Goal: Task Accomplishment & Management: Complete application form

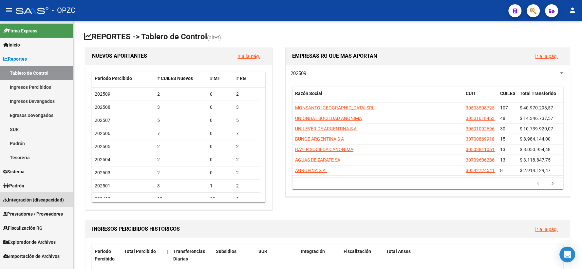
click at [27, 197] on span "Integración (discapacidad)" at bounding box center [33, 199] width 61 height 7
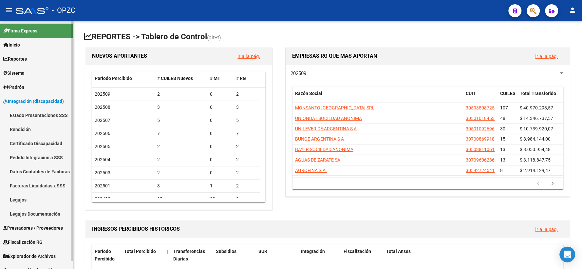
click at [53, 102] on span "Integración (discapacidad)" at bounding box center [33, 101] width 61 height 7
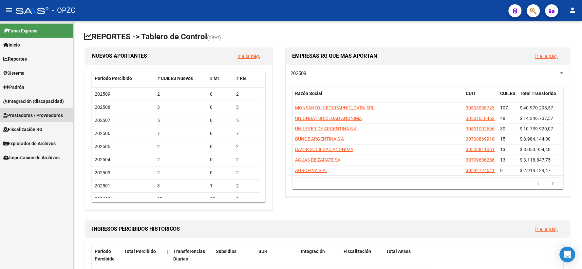
click at [45, 113] on span "Prestadores / Proveedores" at bounding box center [33, 115] width 60 height 7
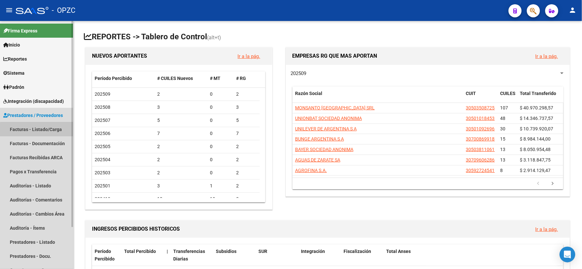
click at [44, 130] on link "Facturas - Listado/Carga" at bounding box center [36, 129] width 73 height 14
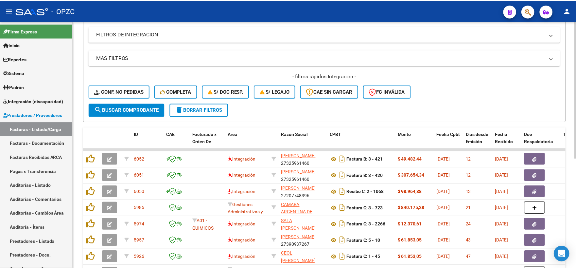
scroll to position [145, 0]
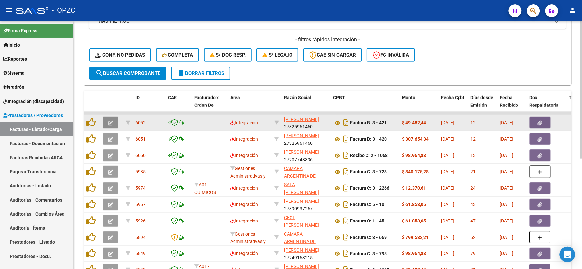
click at [113, 121] on button "button" at bounding box center [110, 123] width 15 height 12
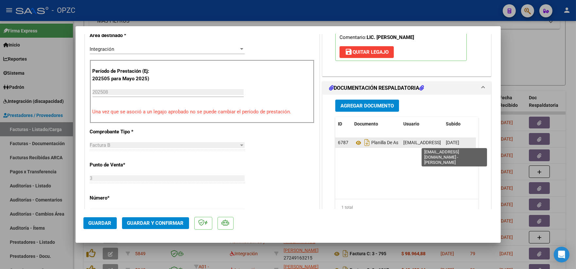
scroll to position [0, 0]
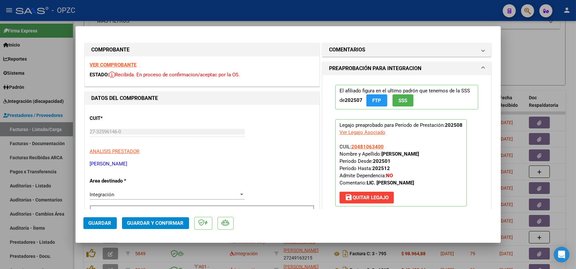
click at [121, 66] on strong "VER COMPROBANTE" at bounding box center [113, 65] width 47 height 6
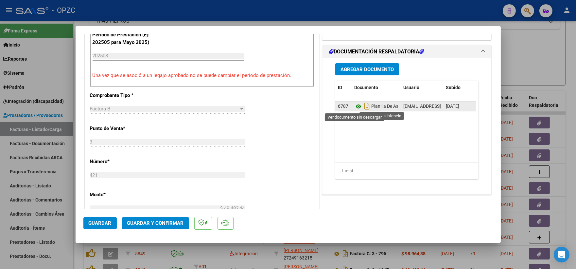
click at [355, 106] on icon at bounding box center [358, 106] width 9 height 8
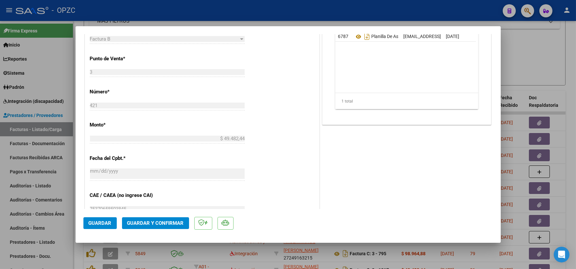
scroll to position [254, 0]
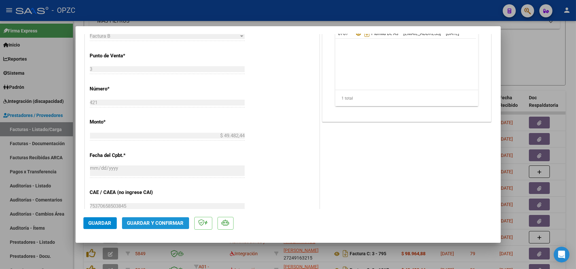
click at [155, 223] on span "Guardar y Confirmar" at bounding box center [155, 223] width 57 height 6
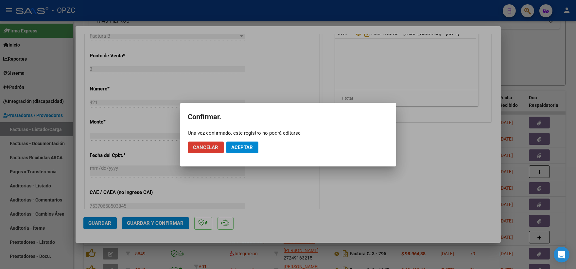
click at [245, 147] on span "Aceptar" at bounding box center [243, 147] width 22 height 6
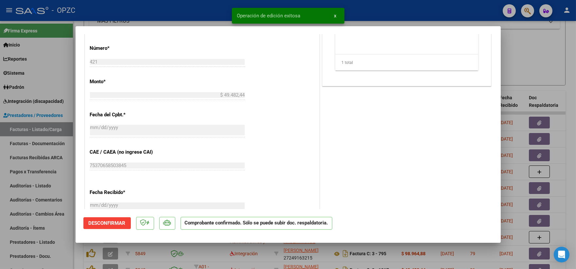
click at [537, 50] on div at bounding box center [288, 134] width 576 height 269
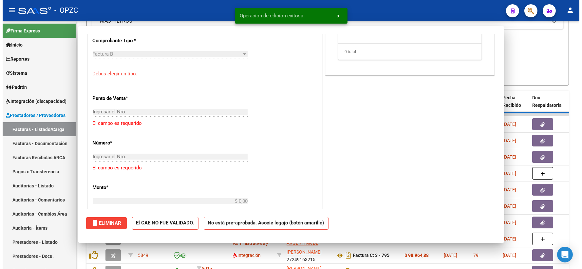
scroll to position [0, 0]
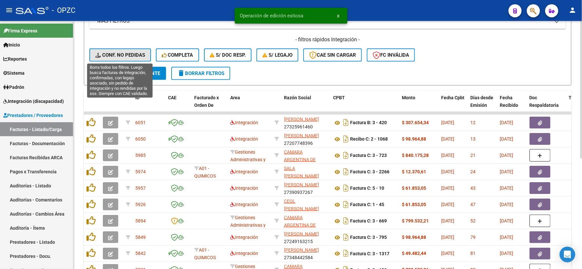
click at [128, 53] on span "Conf. no pedidas" at bounding box center [120, 55] width 50 height 6
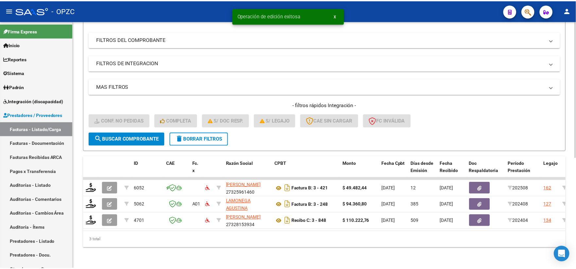
scroll to position [84, 0]
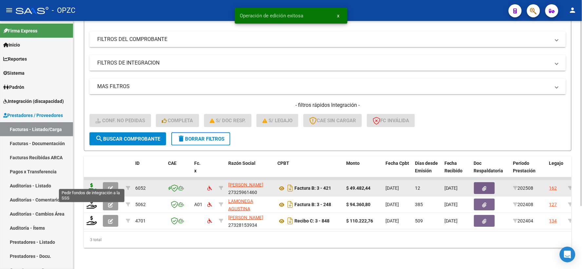
click at [92, 183] on icon at bounding box center [91, 187] width 10 height 9
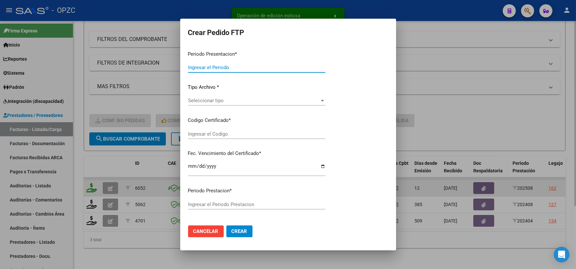
type input "202508"
type input "$ 49.482,44"
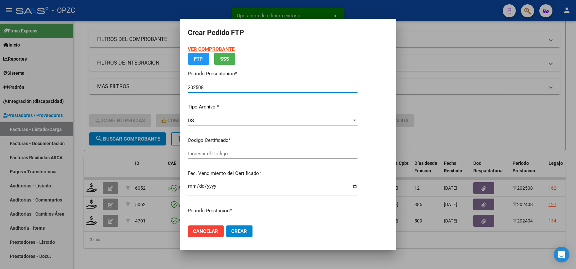
type input "ARG02000481063402016052320210523BS455"
type input "[DATE]"
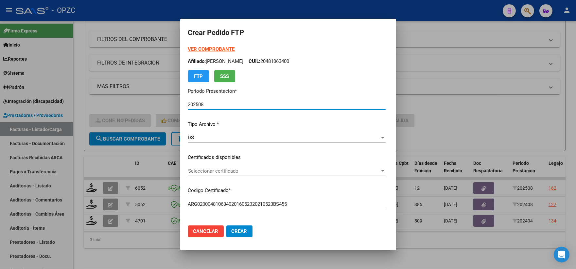
click at [385, 171] on div at bounding box center [382, 171] width 3 height 2
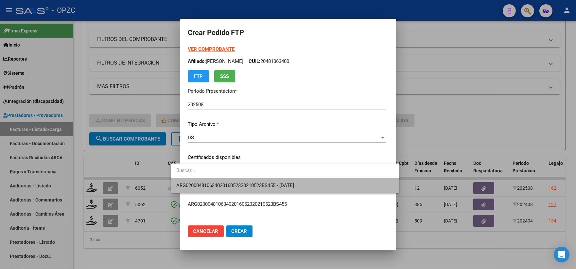
click at [332, 183] on span "ARG02000481063402016052320210523BS455 - [DATE]" at bounding box center [285, 185] width 218 height 15
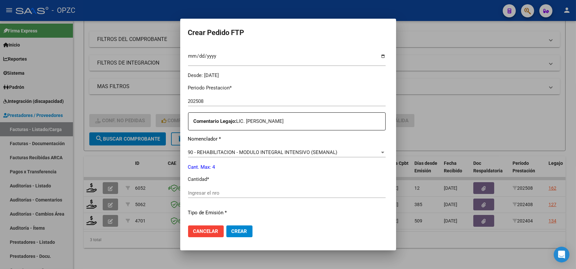
scroll to position [182, 0]
click at [191, 185] on div "Periodo Prestacion * 202508 Ingresar el Periodo Prestacion Comentario Legajo: L…" at bounding box center [287, 190] width 198 height 224
click at [195, 189] on input "Ingresar el nro" at bounding box center [287, 192] width 198 height 6
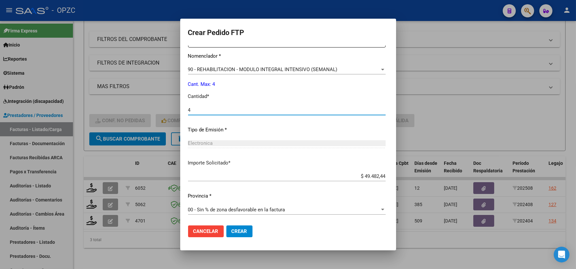
scroll to position [263, 0]
type input "4"
click at [232, 232] on span "Crear" at bounding box center [240, 231] width 16 height 6
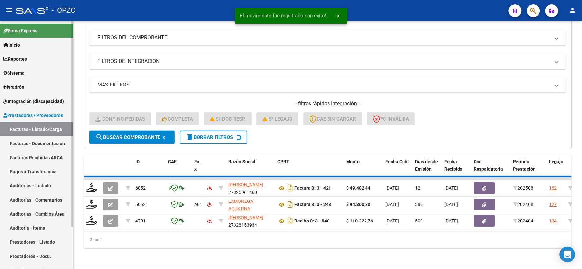
scroll to position [68, 0]
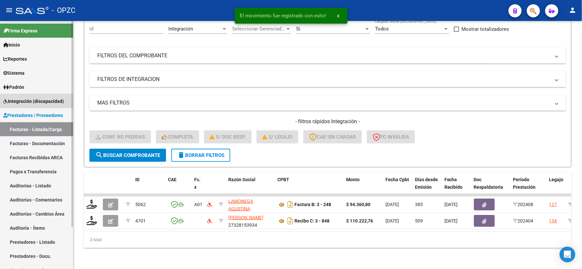
click at [50, 100] on span "Integración (discapacidad)" at bounding box center [33, 101] width 61 height 7
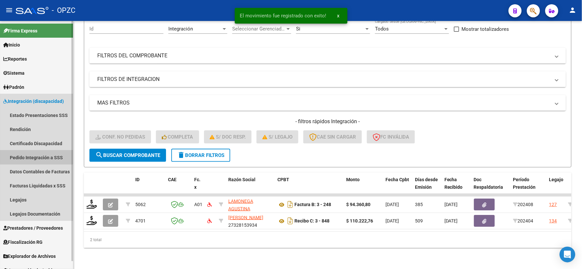
click at [36, 155] on link "Pedido Integración a SSS" at bounding box center [36, 157] width 73 height 14
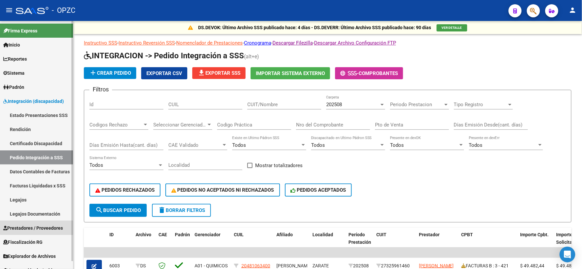
click at [37, 225] on span "Prestadores / Proveedores" at bounding box center [33, 227] width 60 height 7
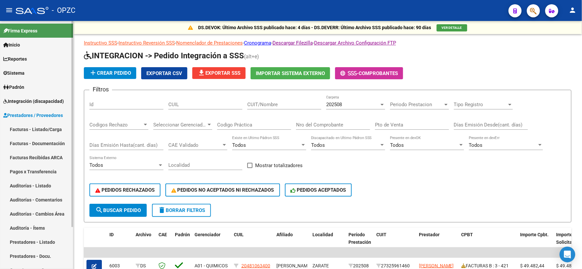
click at [51, 129] on link "Facturas - Listado/Carga" at bounding box center [36, 129] width 73 height 14
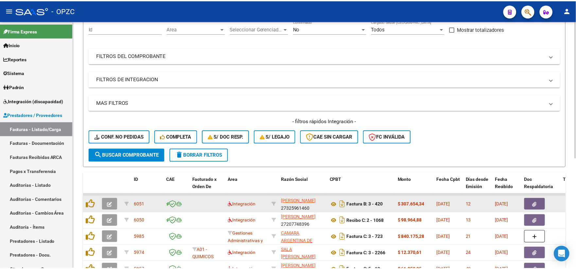
scroll to position [73, 0]
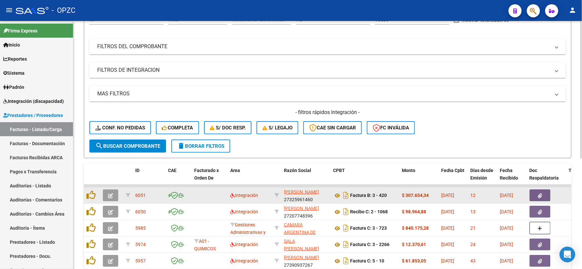
click at [114, 192] on button "button" at bounding box center [110, 195] width 15 height 12
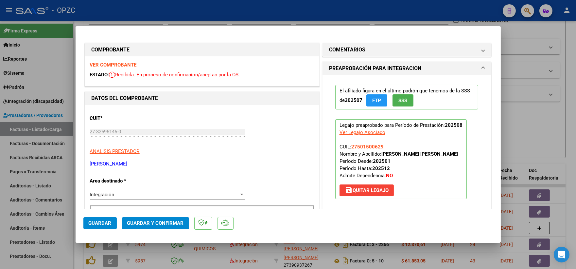
click at [114, 63] on strong "VER COMPROBANTE" at bounding box center [113, 65] width 47 height 6
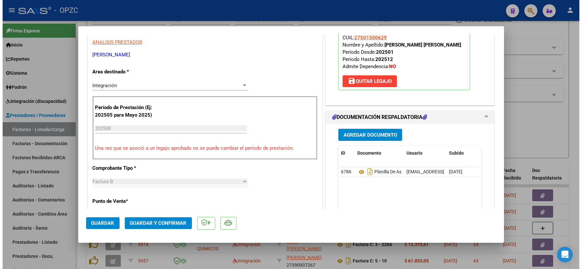
scroll to position [145, 0]
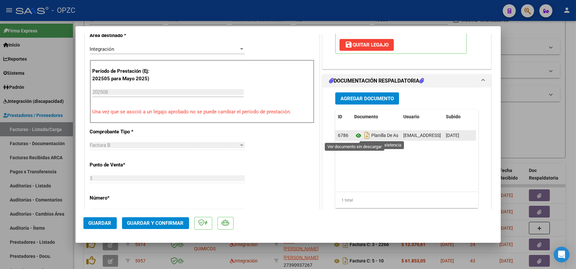
click at [355, 136] on icon at bounding box center [358, 136] width 9 height 8
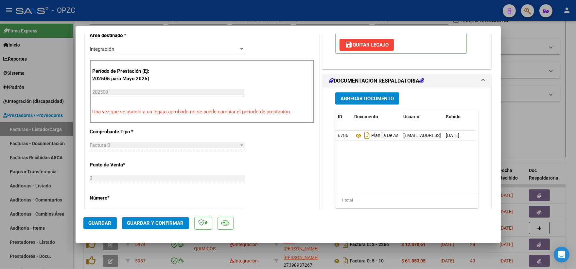
click at [158, 223] on span "Guardar y Confirmar" at bounding box center [155, 223] width 57 height 6
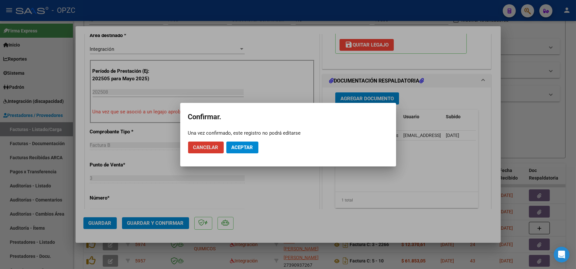
click at [245, 145] on span "Aceptar" at bounding box center [243, 147] width 22 height 6
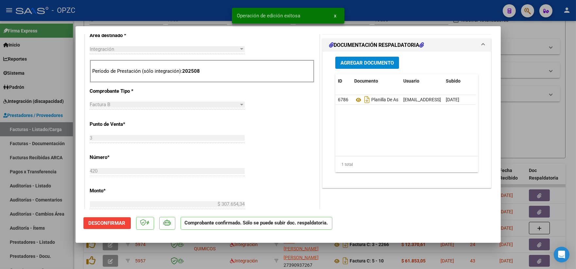
click at [533, 113] on div at bounding box center [288, 134] width 576 height 269
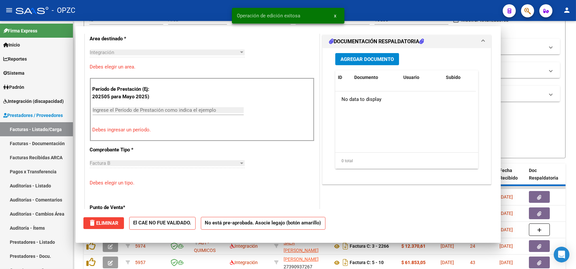
scroll to position [0, 0]
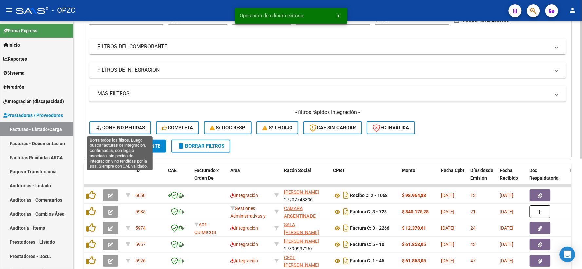
click at [118, 128] on span "Conf. no pedidas" at bounding box center [120, 128] width 50 height 6
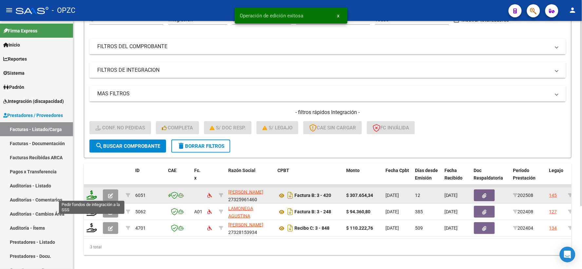
click at [87, 196] on icon at bounding box center [91, 194] width 10 height 9
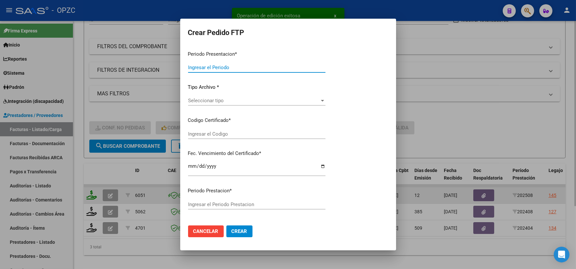
type input "202508"
type input "$ 307.654,34"
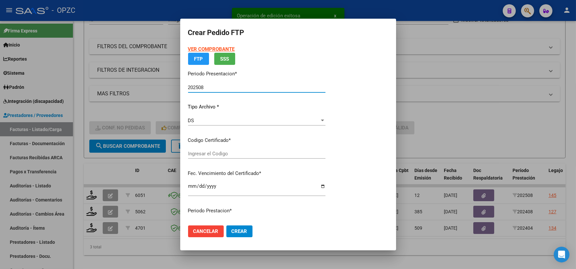
type input "arg01000501500622024092620290926BUE455"
type input "[DATE]"
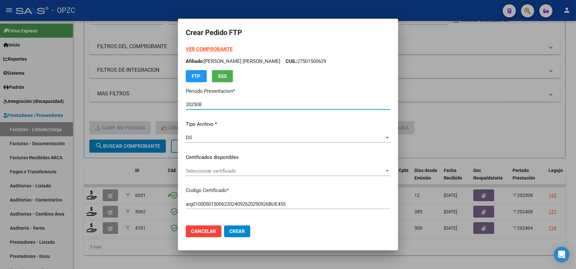
click at [389, 170] on div at bounding box center [388, 170] width 6 height 5
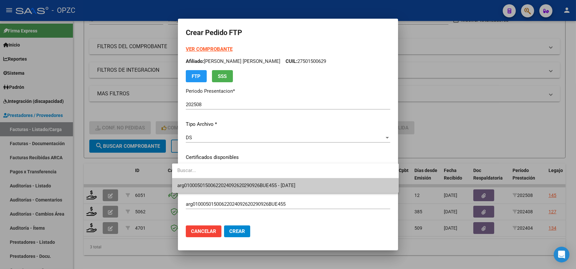
click at [294, 184] on span "arg01000501500622024092620290926BUE455 - [DATE]" at bounding box center [236, 185] width 118 height 6
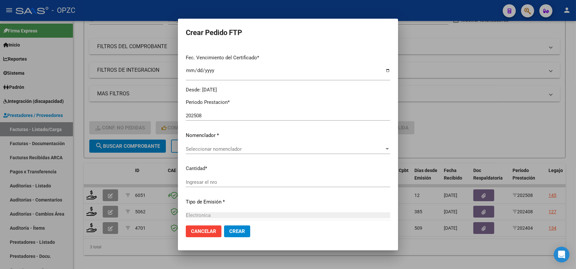
scroll to position [182, 0]
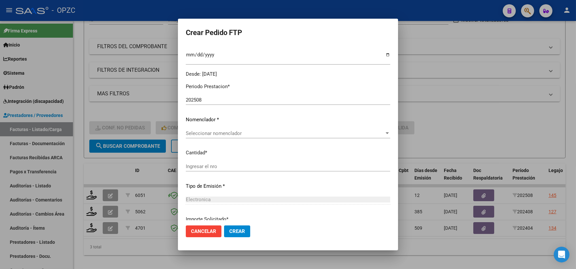
click at [388, 131] on div at bounding box center [388, 133] width 6 height 5
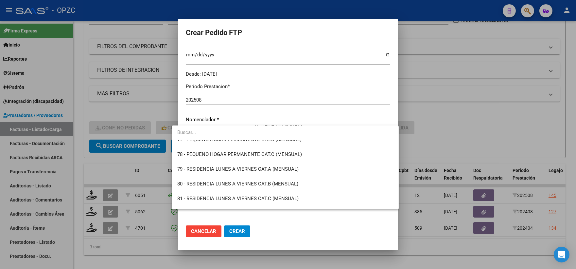
scroll to position [1236, 0]
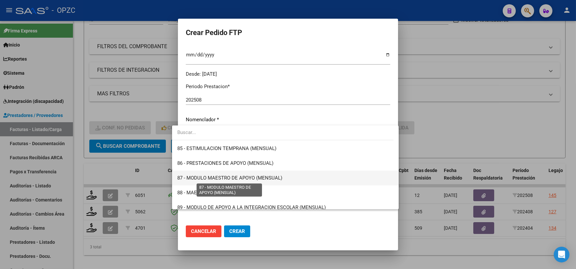
click at [249, 175] on span "87 - MODULO MAESTRO DE APOYO (MENSUAL)" at bounding box center [229, 178] width 105 height 6
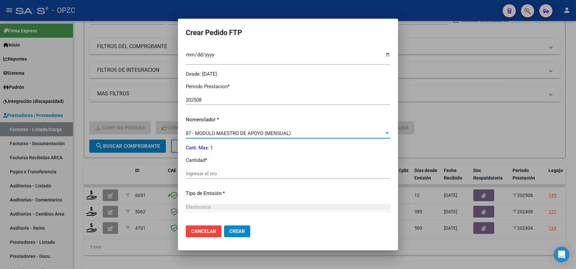
click at [237, 172] on input "Ingresar el nro" at bounding box center [288, 174] width 205 height 6
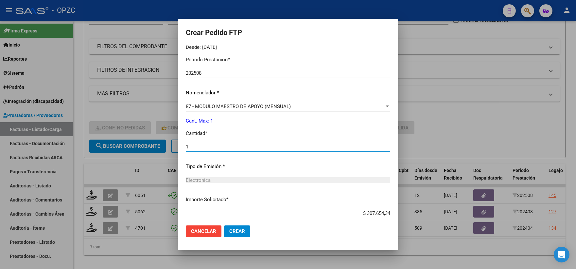
scroll to position [246, 0]
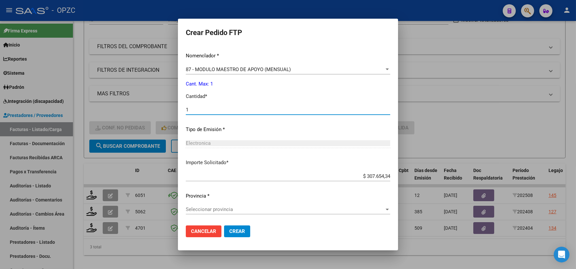
type input "1"
click at [389, 208] on div at bounding box center [388, 209] width 6 height 5
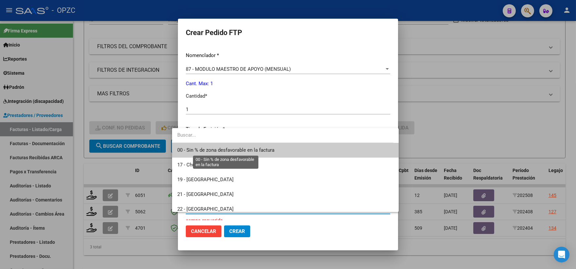
click at [247, 149] on span "00 - Sin % de zona desfavorable en la factura" at bounding box center [225, 150] width 97 height 6
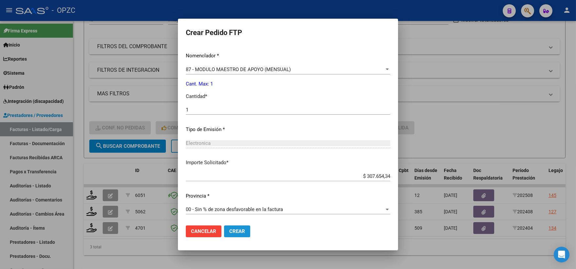
click at [235, 230] on span "Crear" at bounding box center [237, 231] width 16 height 6
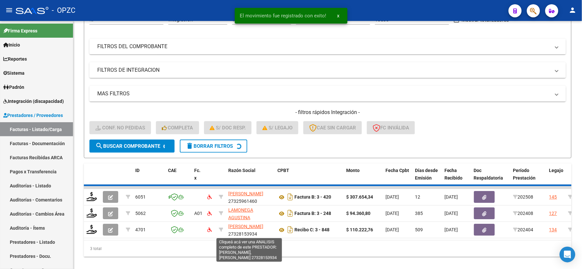
scroll to position [68, 0]
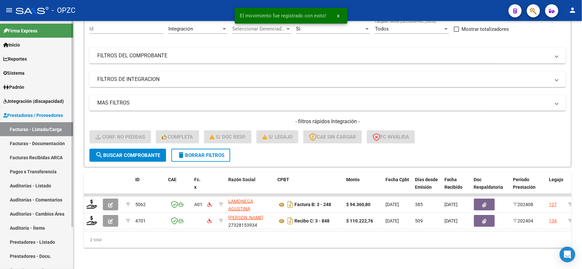
click at [35, 101] on span "Integración (discapacidad)" at bounding box center [33, 101] width 61 height 7
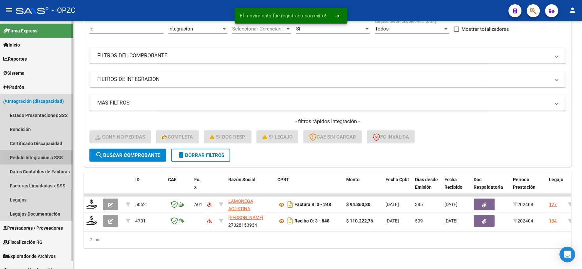
click at [38, 157] on link "Pedido Integración a SSS" at bounding box center [36, 157] width 73 height 14
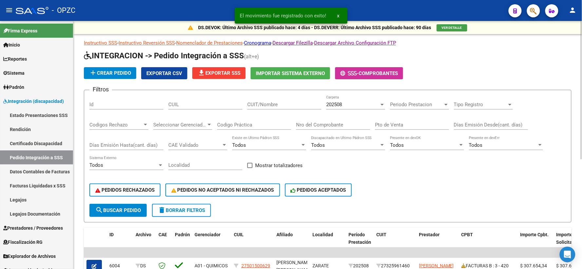
scroll to position [109, 0]
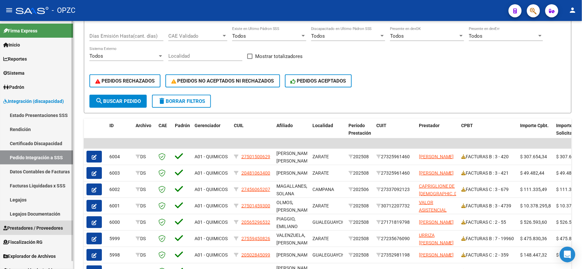
click at [32, 226] on span "Prestadores / Proveedores" at bounding box center [33, 227] width 60 height 7
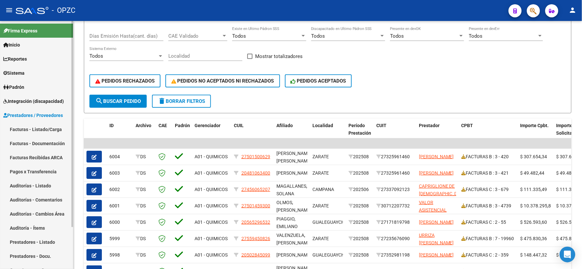
click at [41, 125] on link "Facturas - Listado/Carga" at bounding box center [36, 129] width 73 height 14
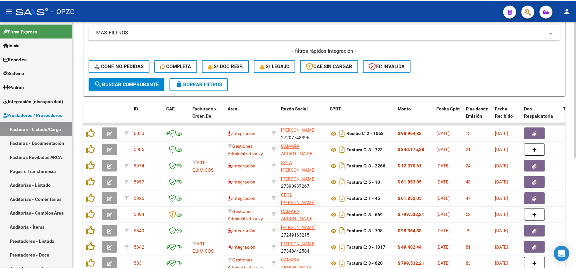
scroll to position [145, 0]
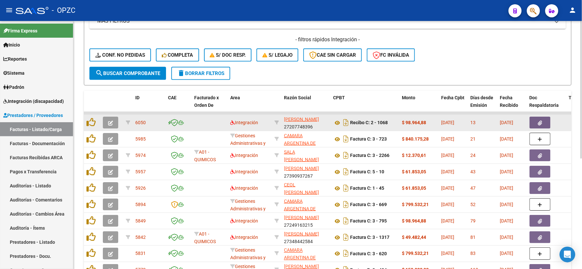
click at [109, 118] on button "button" at bounding box center [110, 123] width 15 height 12
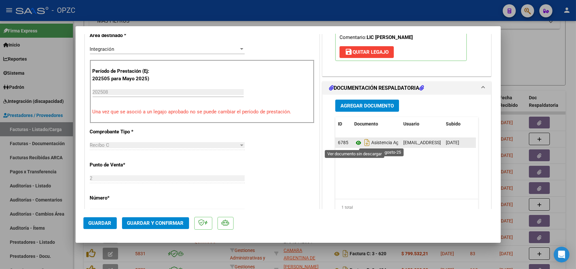
click at [355, 142] on icon at bounding box center [358, 143] width 9 height 8
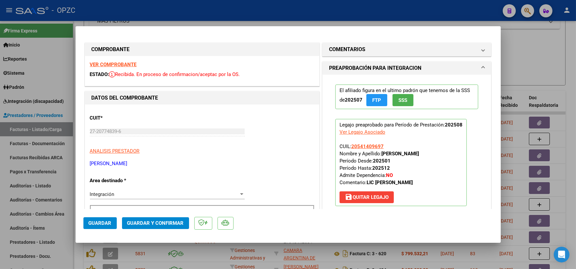
scroll to position [0, 0]
click at [118, 66] on strong "VER COMPROBANTE" at bounding box center [113, 65] width 47 height 6
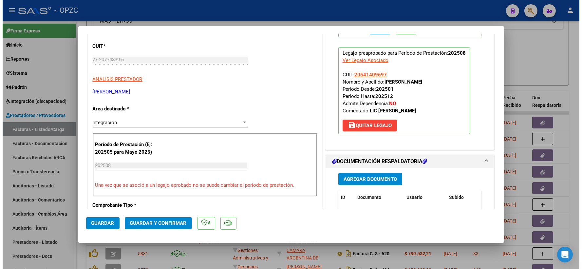
scroll to position [73, 0]
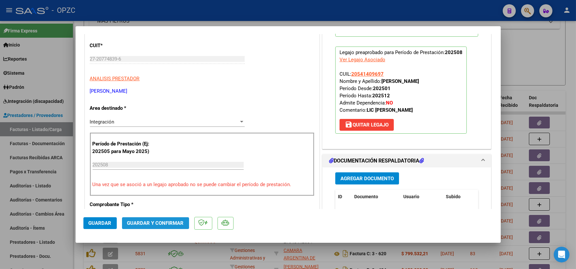
click at [153, 220] on button "Guardar y Confirmar" at bounding box center [155, 223] width 67 height 12
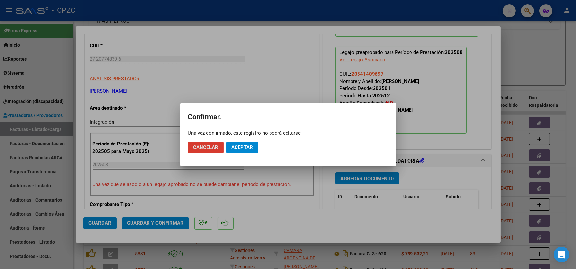
click at [244, 143] on button "Aceptar" at bounding box center [243, 147] width 32 height 12
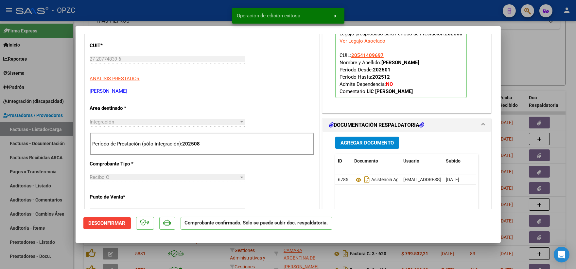
click at [532, 54] on div at bounding box center [288, 134] width 576 height 269
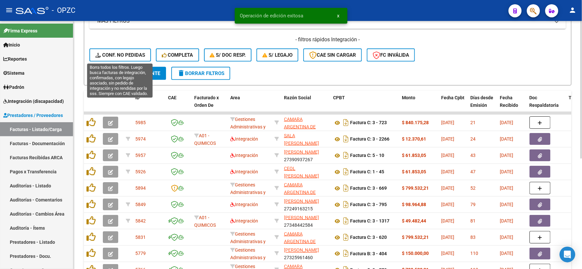
click at [113, 53] on span "Conf. no pedidas" at bounding box center [120, 55] width 50 height 6
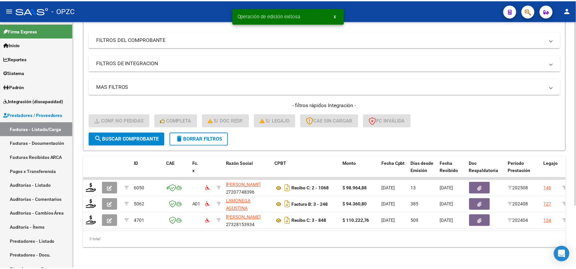
scroll to position [84, 0]
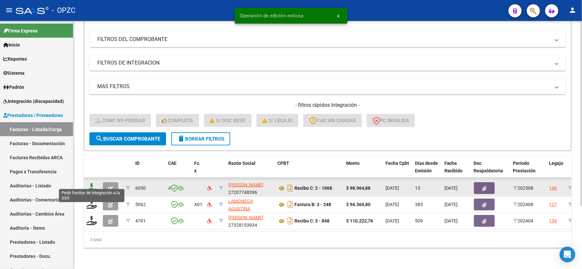
click at [91, 183] on icon at bounding box center [91, 187] width 10 height 9
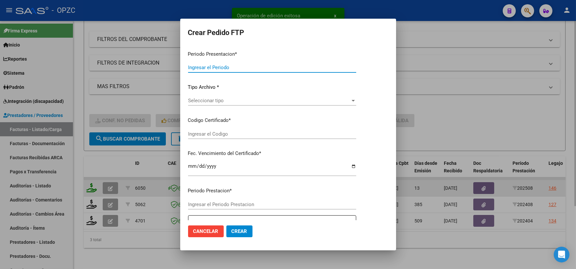
type input "202508"
type input "$ 98.964,88"
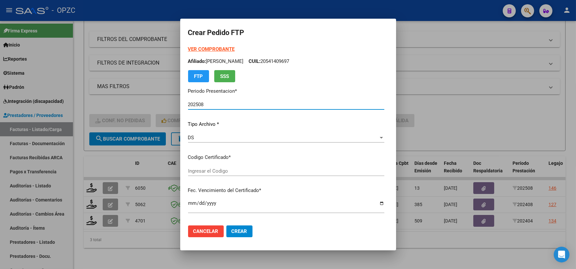
type input "ARG0200054140969-20230613-20280613-BS"
type input "[DATE]"
click at [385, 167] on div "Seleccionar certificado Seleccionar certificado" at bounding box center [286, 171] width 196 height 10
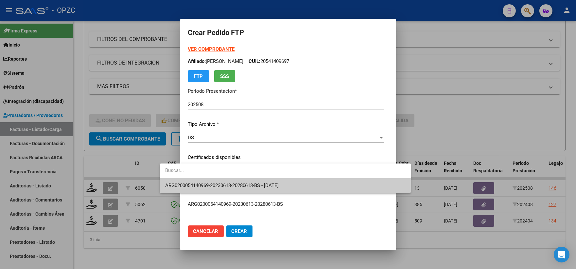
click at [308, 186] on span "ARG0200054140969-20230613-20280613-BS - [DATE]" at bounding box center [285, 185] width 241 height 15
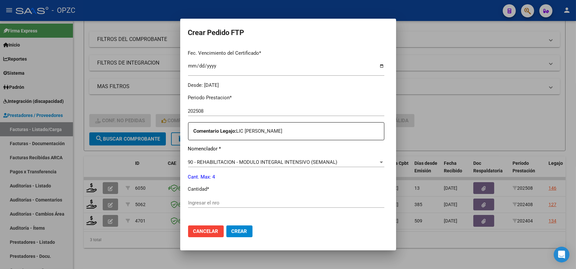
scroll to position [182, 0]
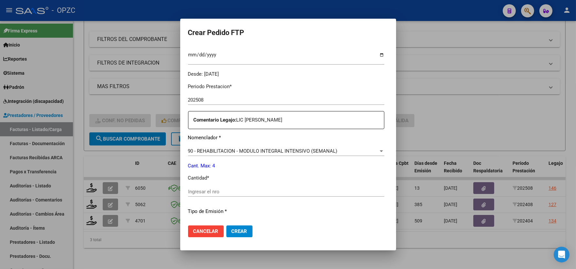
click at [188, 190] on input "Ingresar el nro" at bounding box center [286, 192] width 196 height 6
type input "4"
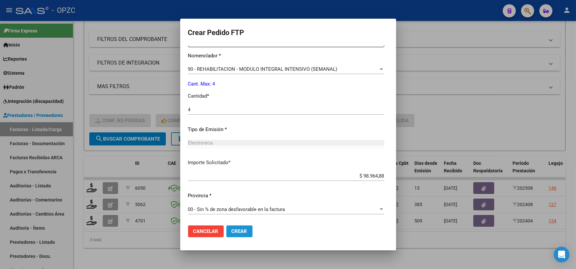
click at [232, 231] on span "Crear" at bounding box center [240, 231] width 16 height 6
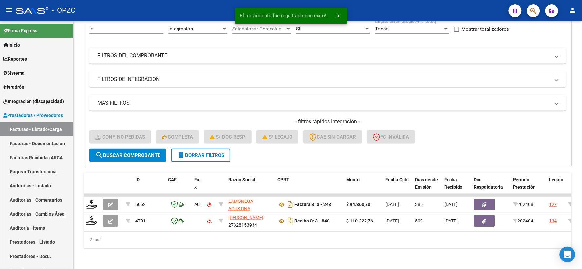
scroll to position [68, 0]
click at [37, 99] on span "Integración (discapacidad)" at bounding box center [33, 101] width 61 height 7
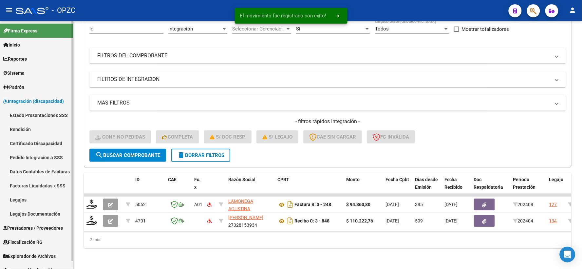
click at [27, 154] on link "Pedido Integración a SSS" at bounding box center [36, 157] width 73 height 14
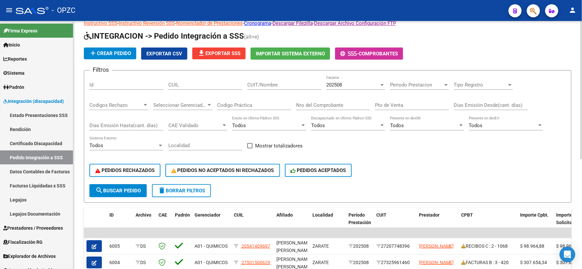
scroll to position [36, 0]
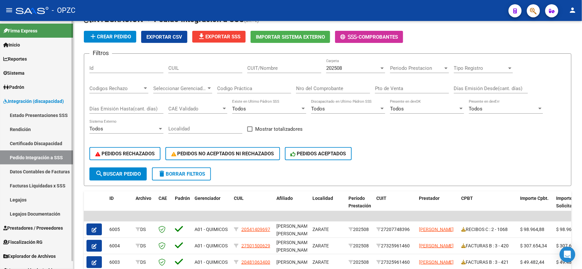
click at [50, 227] on span "Prestadores / Proveedores" at bounding box center [33, 227] width 60 height 7
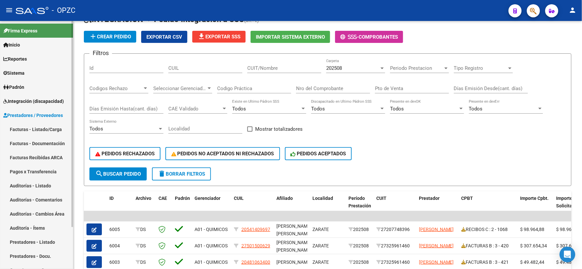
click at [47, 126] on link "Facturas - Listado/Carga" at bounding box center [36, 129] width 73 height 14
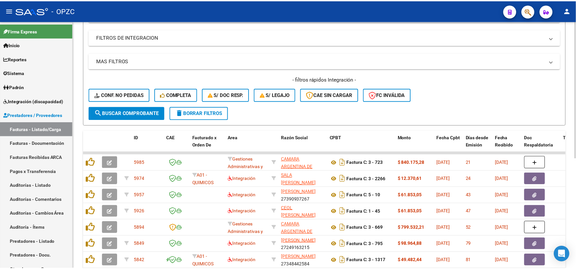
scroll to position [109, 0]
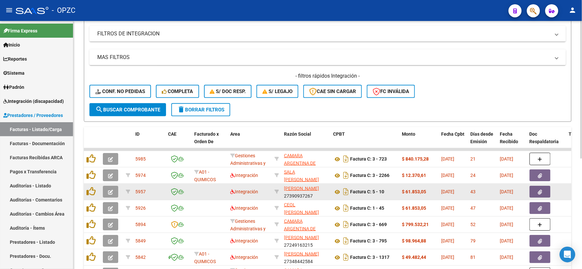
click at [110, 190] on icon "button" at bounding box center [110, 192] width 5 height 5
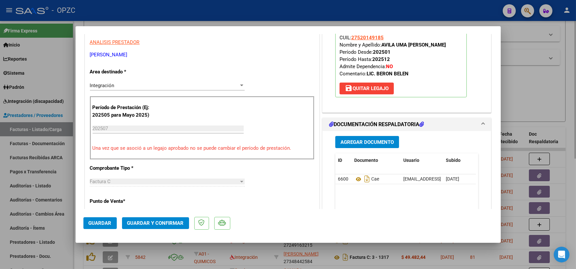
click at [543, 96] on div at bounding box center [288, 134] width 576 height 269
type input "$ 0,00"
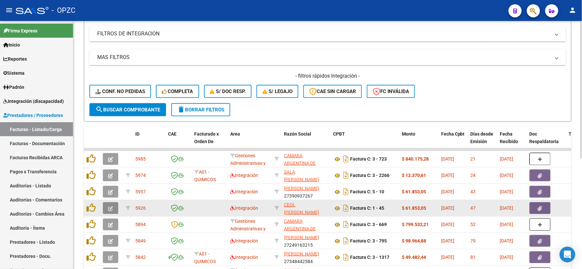
click at [113, 207] on icon "button" at bounding box center [110, 208] width 5 height 5
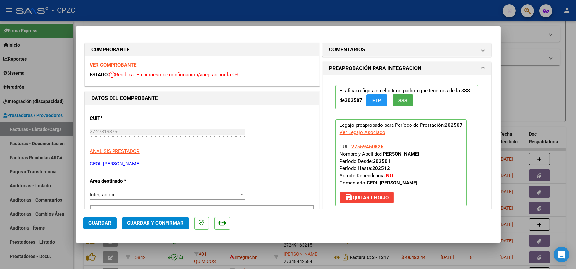
scroll to position [194, 0]
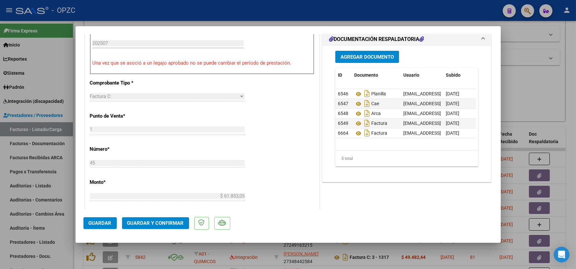
click at [536, 103] on div at bounding box center [288, 134] width 576 height 269
type input "$ 0,00"
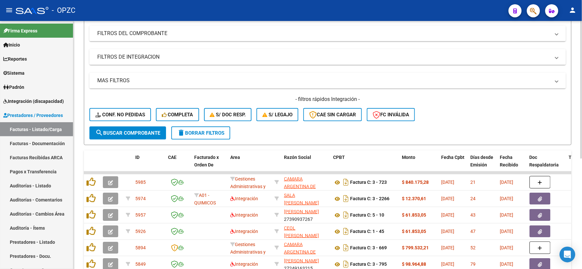
scroll to position [109, 0]
